Goal: Task Accomplishment & Management: Manage account settings

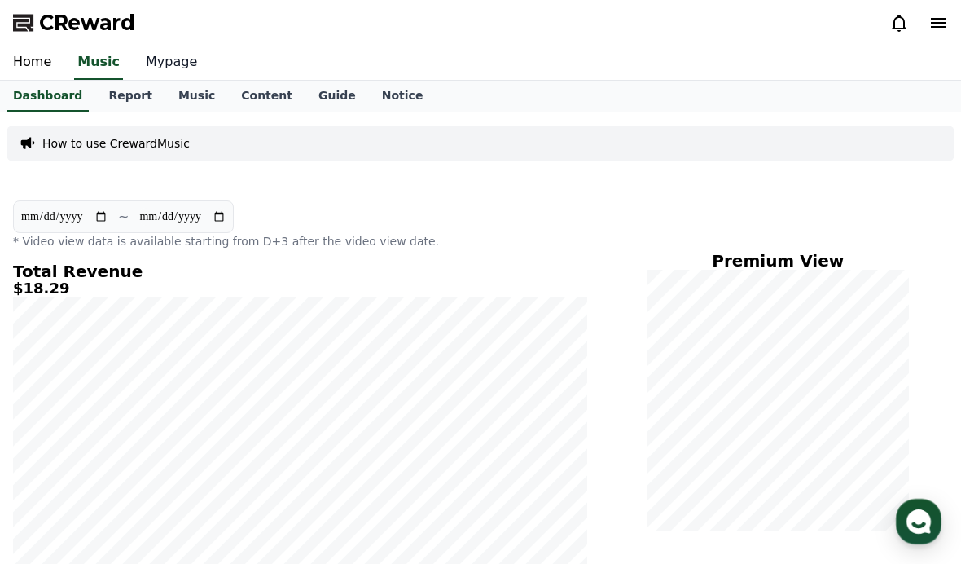
click at [173, 68] on link "Mypage" at bounding box center [171, 63] width 77 height 34
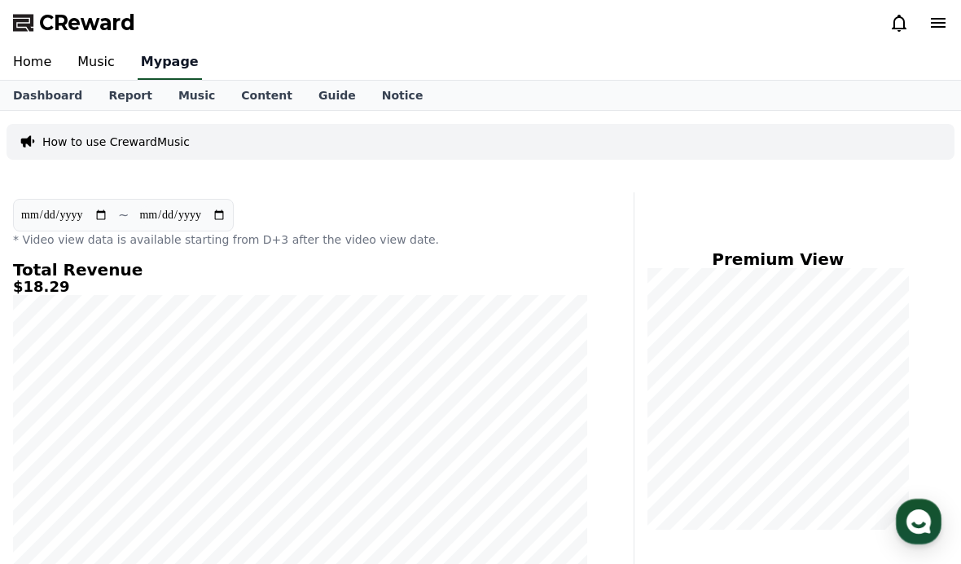
select select "**********"
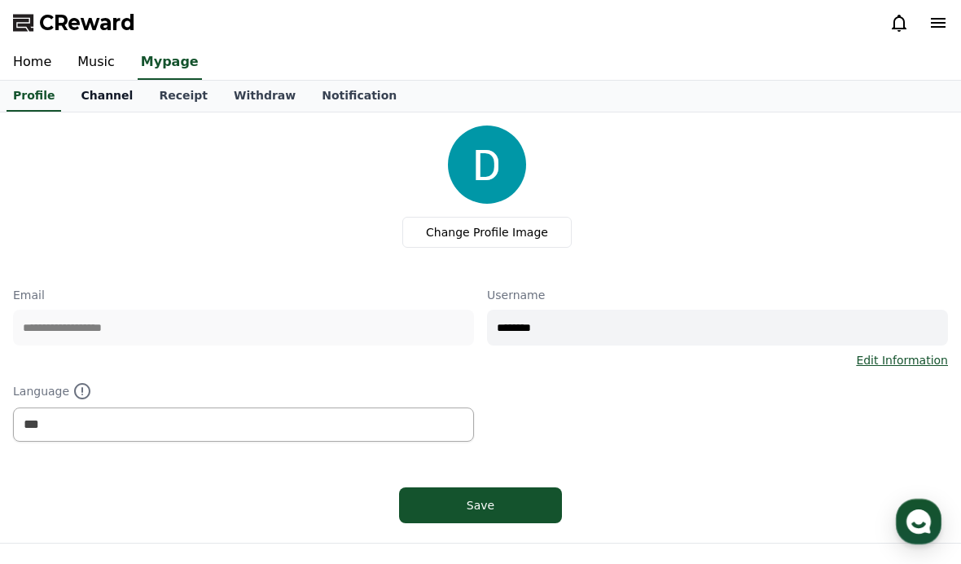
click at [121, 95] on link "Channel" at bounding box center [107, 96] width 78 height 31
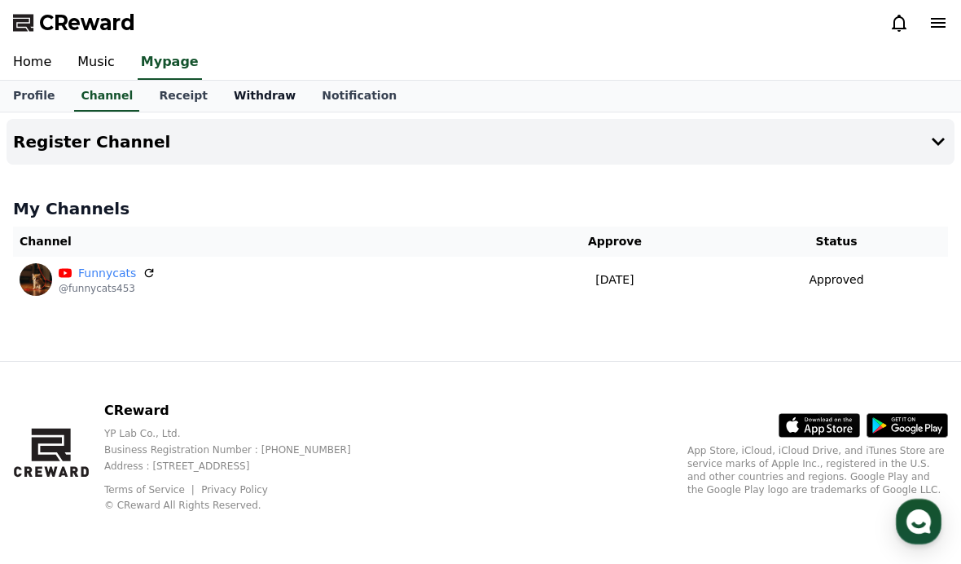
click at [232, 94] on link "Withdraw" at bounding box center [265, 96] width 88 height 31
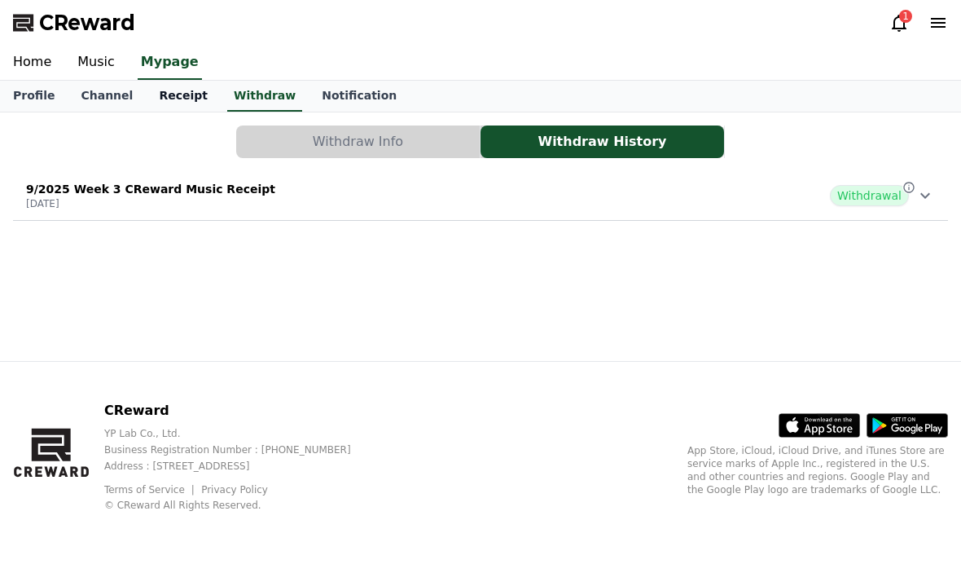
click at [173, 108] on link "Receipt" at bounding box center [183, 96] width 75 height 31
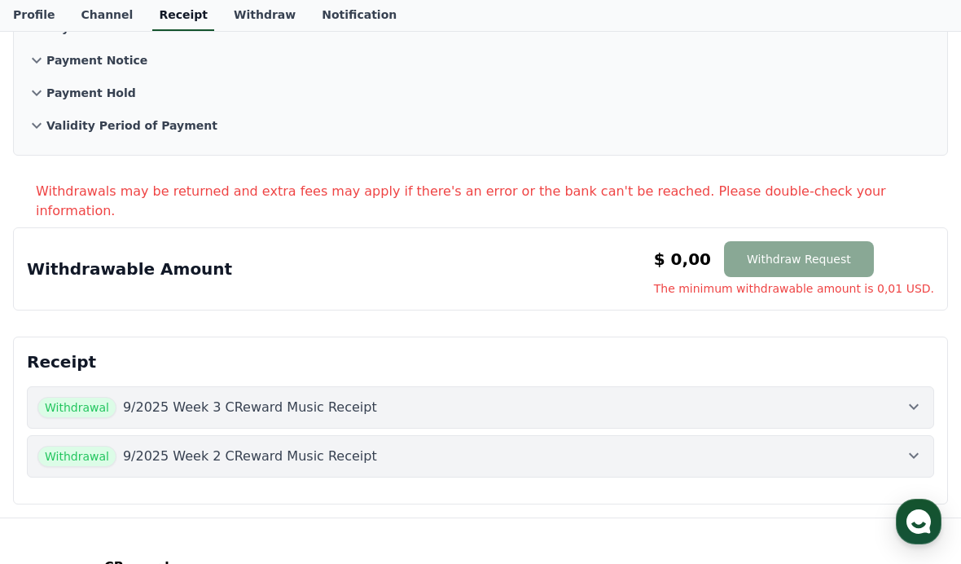
scroll to position [162, 0]
